Goal: Check status: Check status

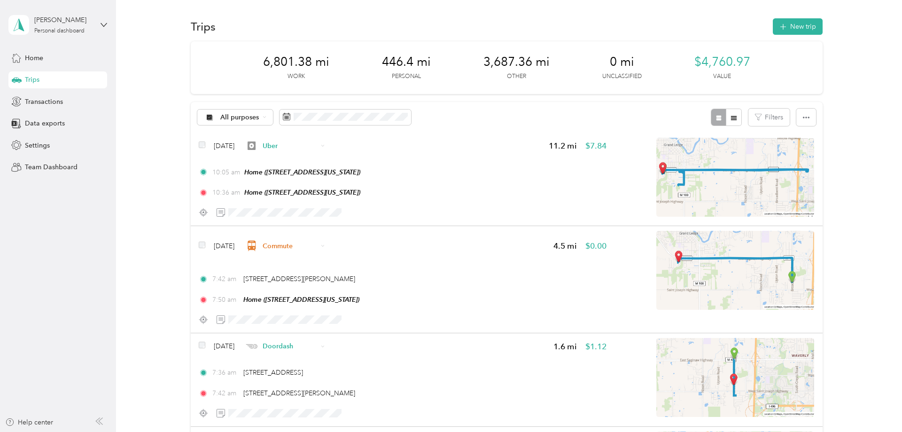
scroll to position [299, 0]
